Goal: Navigation & Orientation: Find specific page/section

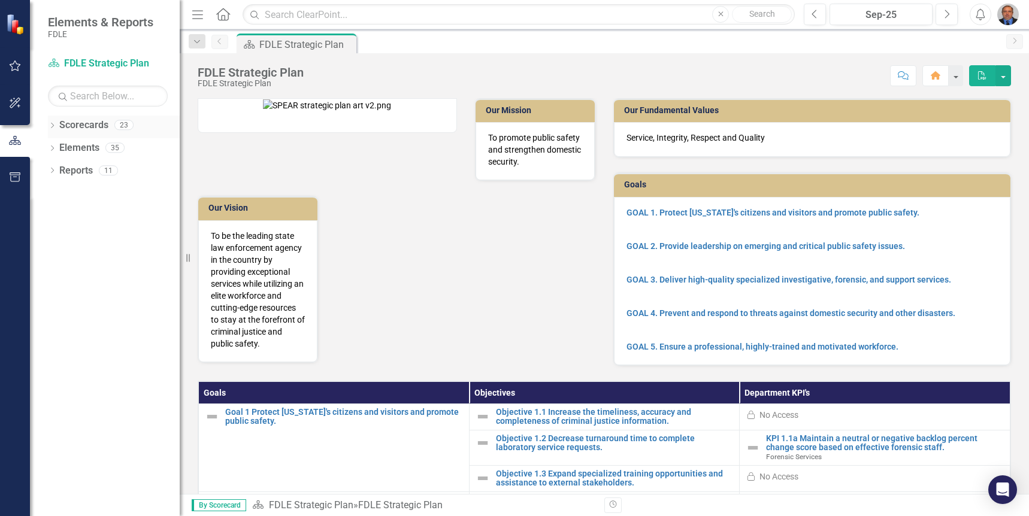
click at [53, 125] on icon "Dropdown" at bounding box center [52, 126] width 8 height 7
click at [58, 189] on icon "Dropdown" at bounding box center [58, 192] width 9 height 7
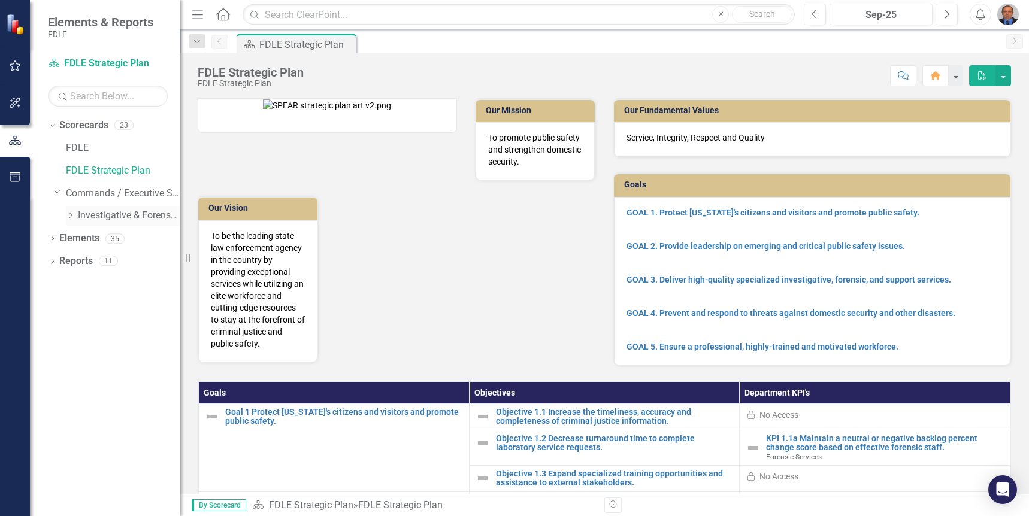
click at [71, 214] on icon at bounding box center [70, 216] width 3 height 6
click at [108, 235] on link "Forensic Services" at bounding box center [135, 239] width 90 height 14
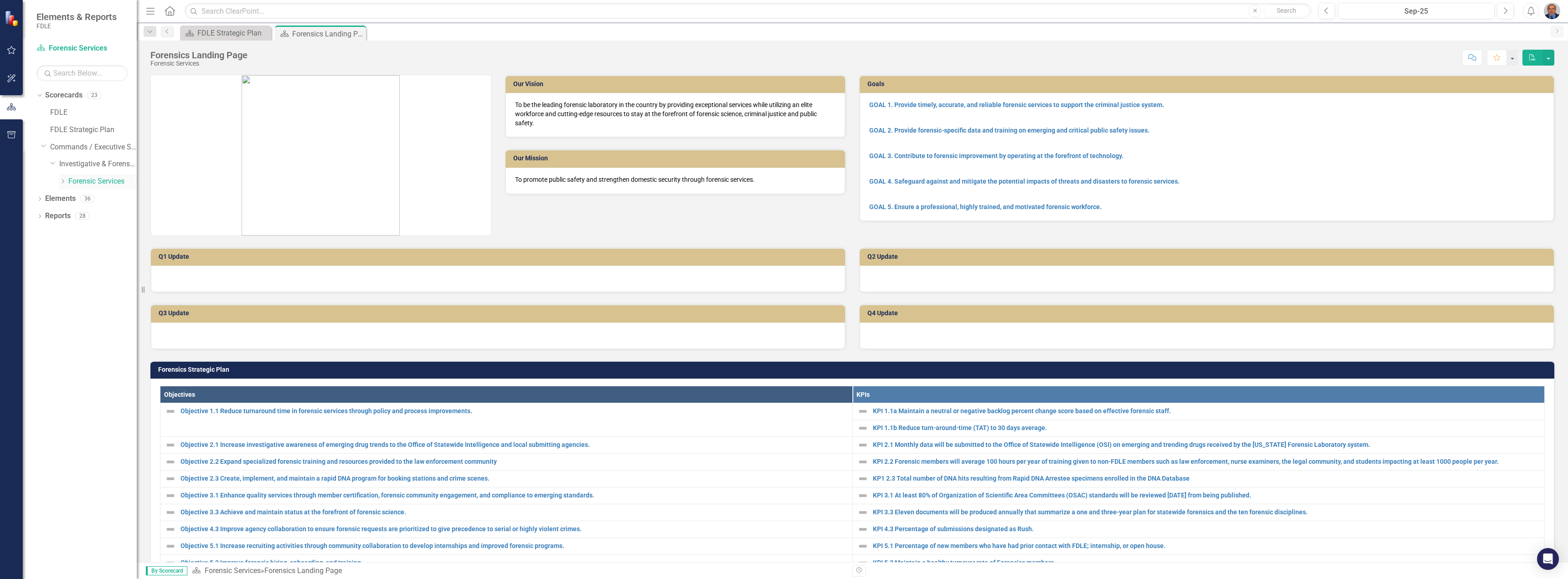
click at [63, 182] on icon "Dropdown" at bounding box center [62, 181] width 7 height 5
click at [82, 197] on link "Biology" at bounding box center [107, 199] width 59 height 11
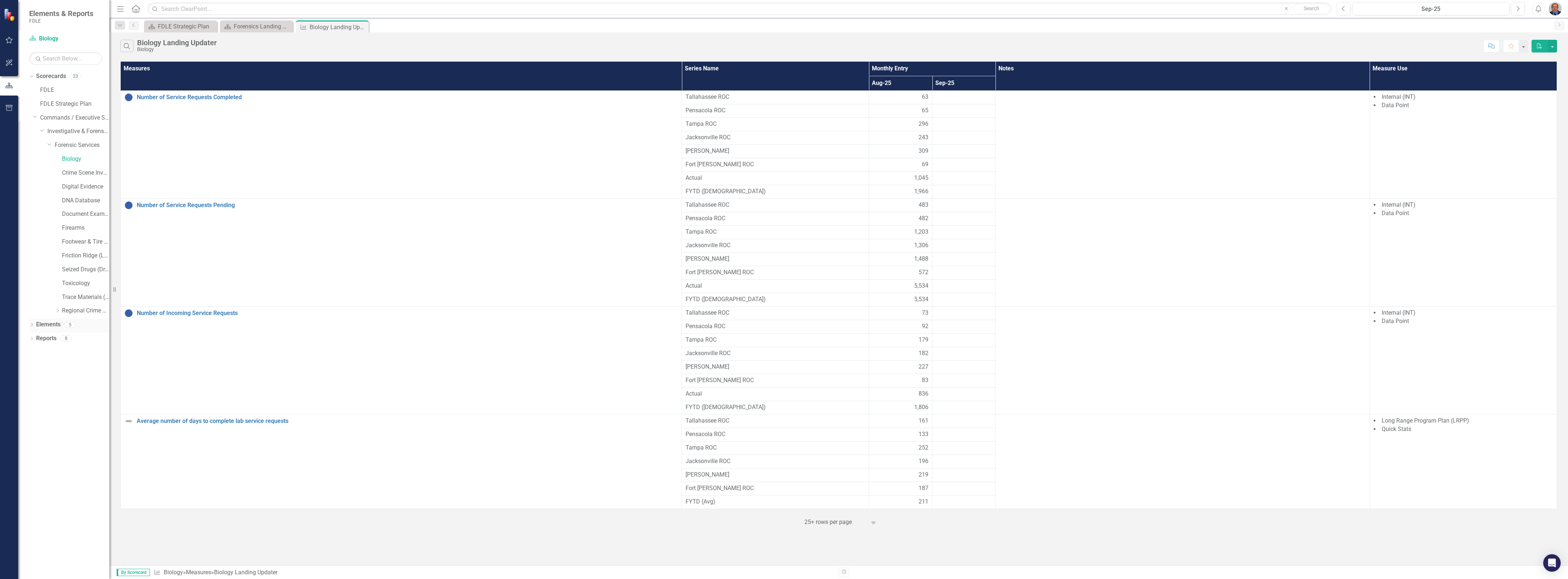
click at [32, 314] on icon "Dropdown" at bounding box center [32, 325] width 5 height 4
click at [35, 314] on icon "Dropdown" at bounding box center [35, 367] width 5 height 4
click at [63, 314] on div "Average number of days to complete lab service requests" at bounding box center [80, 416] width 58 height 7
